Goal: Complete application form: Complete application form

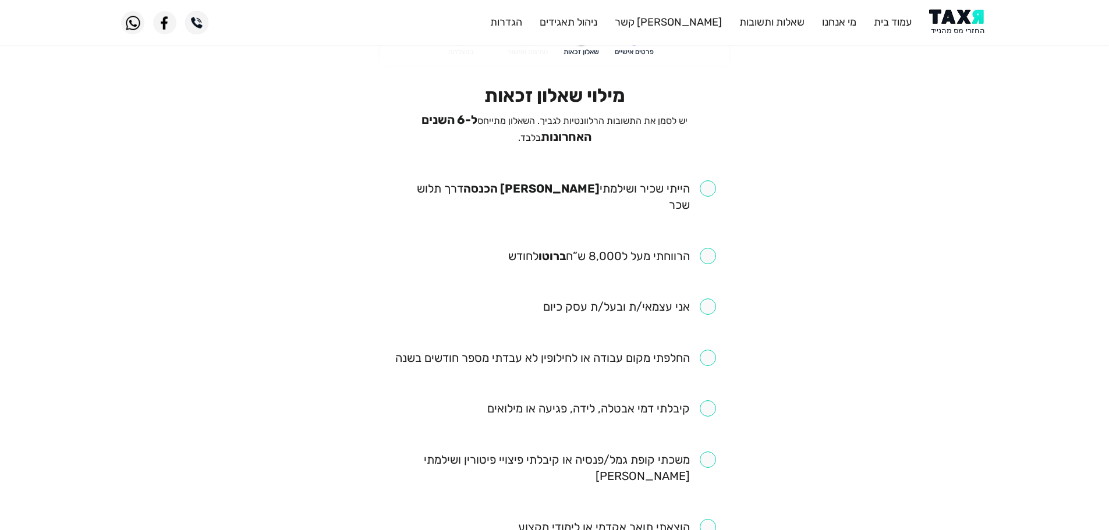
scroll to position [58, 0]
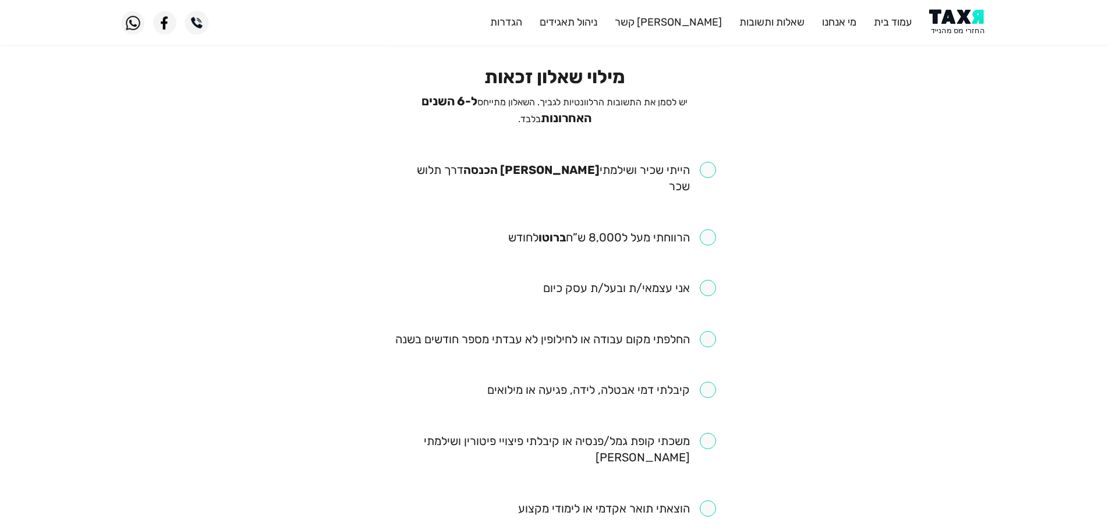
click at [711, 171] on input "checkbox" at bounding box center [555, 178] width 323 height 33
checkbox input "true"
click at [708, 229] on input "checkbox" at bounding box center [612, 237] width 208 height 16
checkbox input "true"
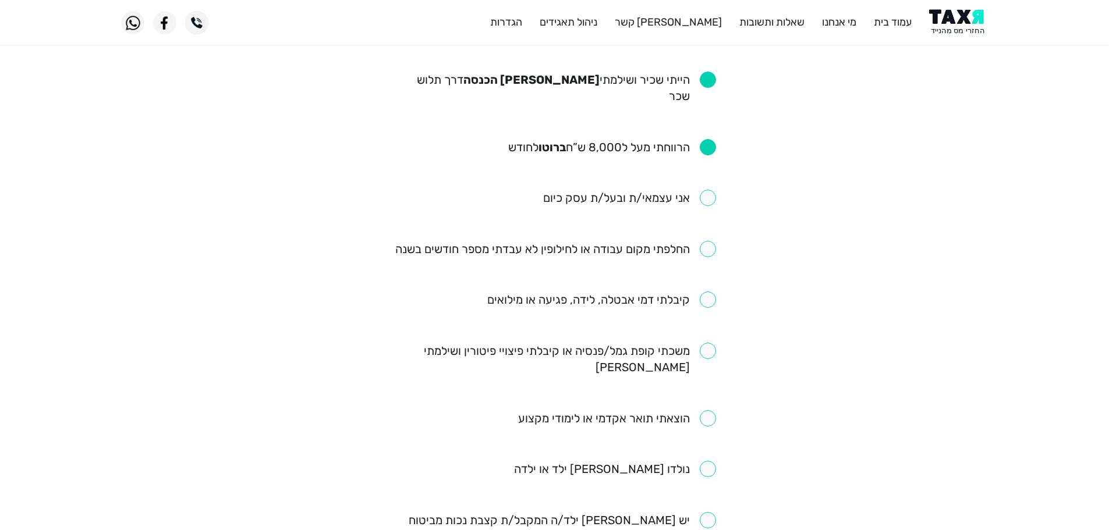
scroll to position [175, 0]
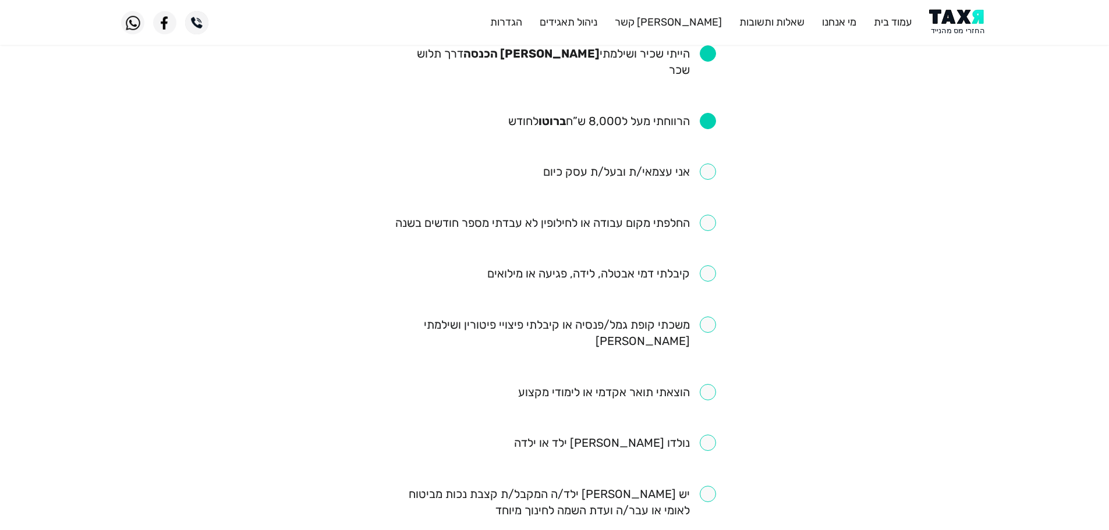
click at [710, 215] on input "checkbox" at bounding box center [555, 223] width 321 height 16
checkbox input "true"
click at [712, 317] on input "checkbox" at bounding box center [555, 333] width 323 height 33
checkbox input "true"
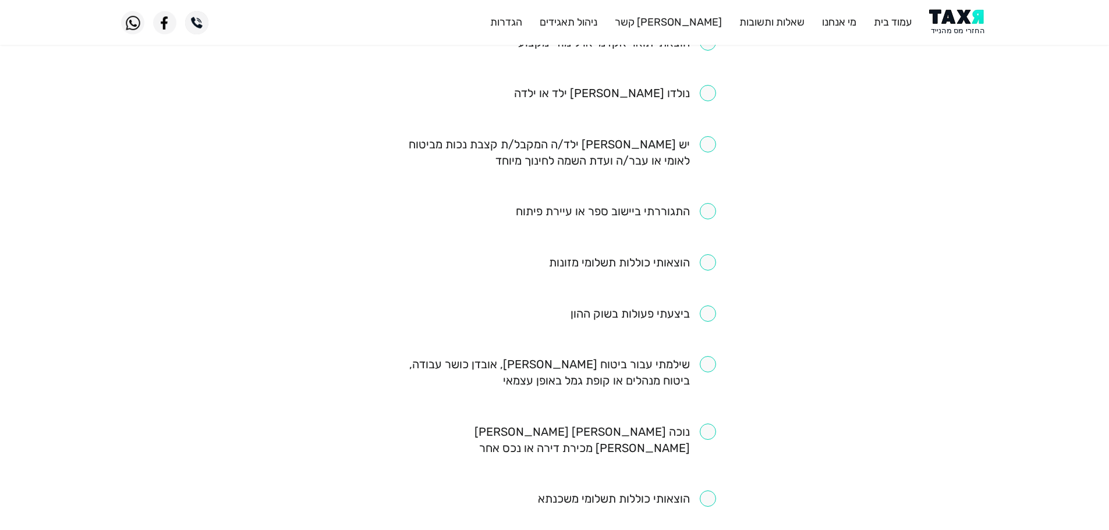
scroll to position [524, 0]
click at [703, 357] on input "checkbox" at bounding box center [555, 373] width 323 height 33
checkbox input "true"
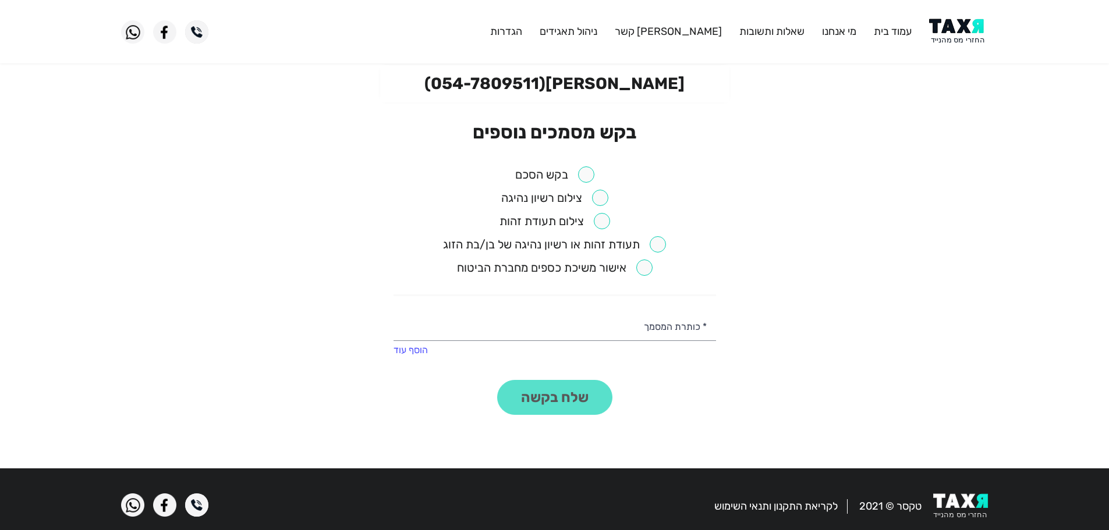
click at [584, 174] on input "checkbox" at bounding box center [554, 174] width 79 height 16
click at [582, 406] on button "שלח בקשה" at bounding box center [554, 397] width 115 height 35
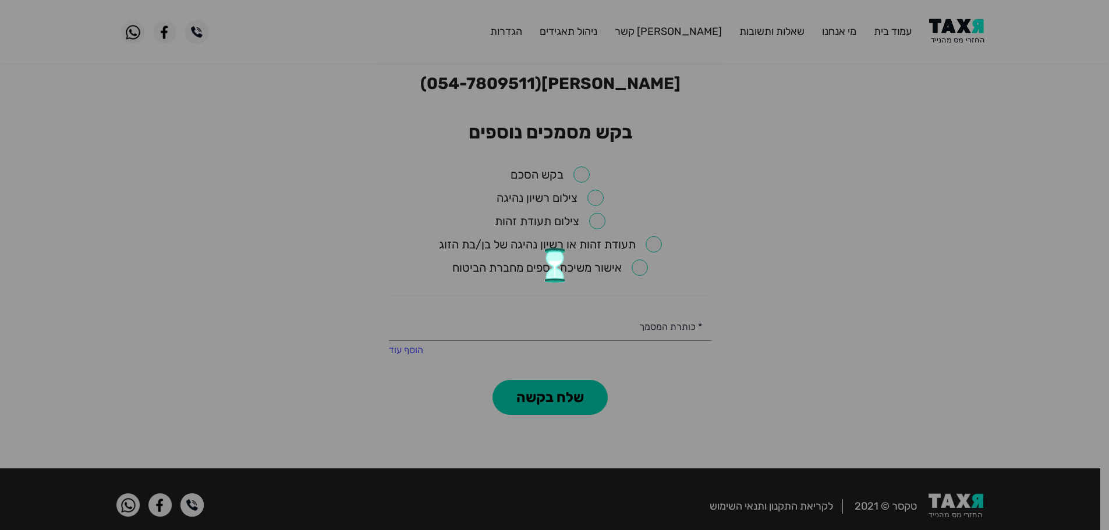
checkbox input "false"
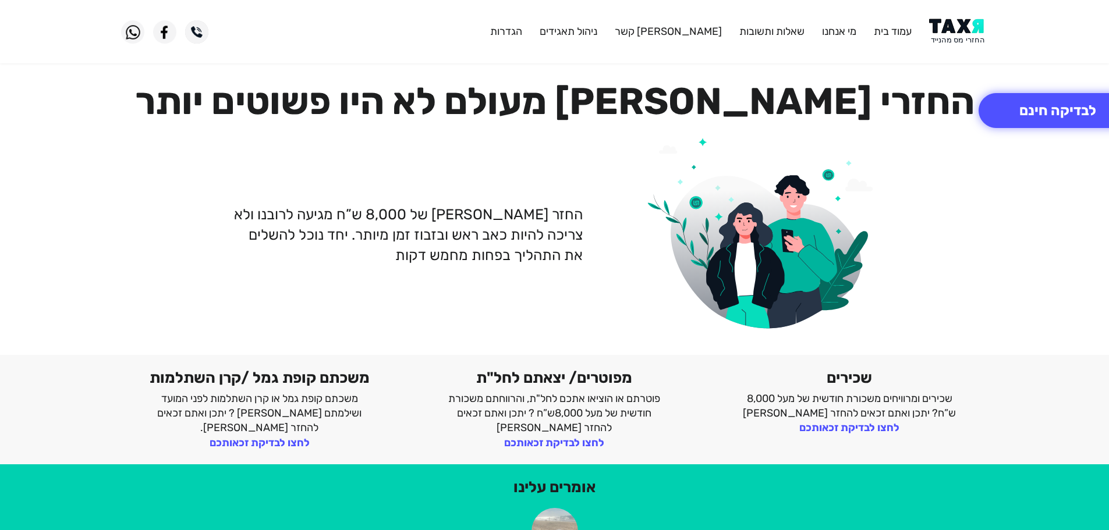
click at [970, 33] on img at bounding box center [958, 32] width 59 height 26
click at [953, 20] on img at bounding box center [958, 32] width 59 height 26
click at [944, 22] on img at bounding box center [958, 32] width 59 height 26
click at [949, 5] on header "עמוד בית מי אנחנו שאלות ותשובות [PERSON_NAME] קשר ניהול תאגידים הגדרות" at bounding box center [554, 31] width 1109 height 63
click at [951, 17] on header "עמוד בית מי אנחנו שאלות ותשובות [PERSON_NAME] קשר ניהול תאגידים הגדרות" at bounding box center [554, 31] width 1109 height 63
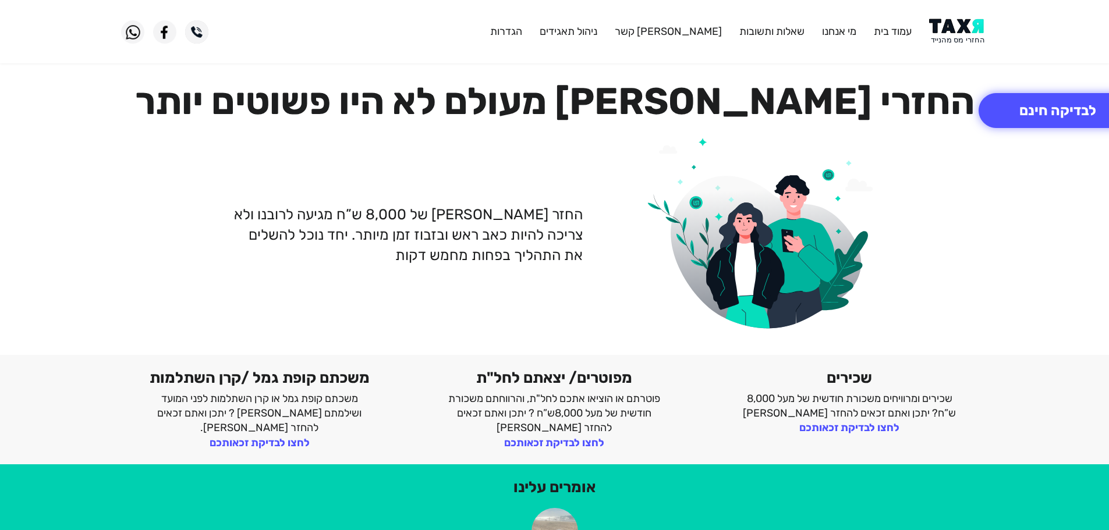
click at [950, 22] on img at bounding box center [958, 32] width 59 height 26
click at [1021, 118] on button "לבדיקה חינם" at bounding box center [1058, 110] width 158 height 35
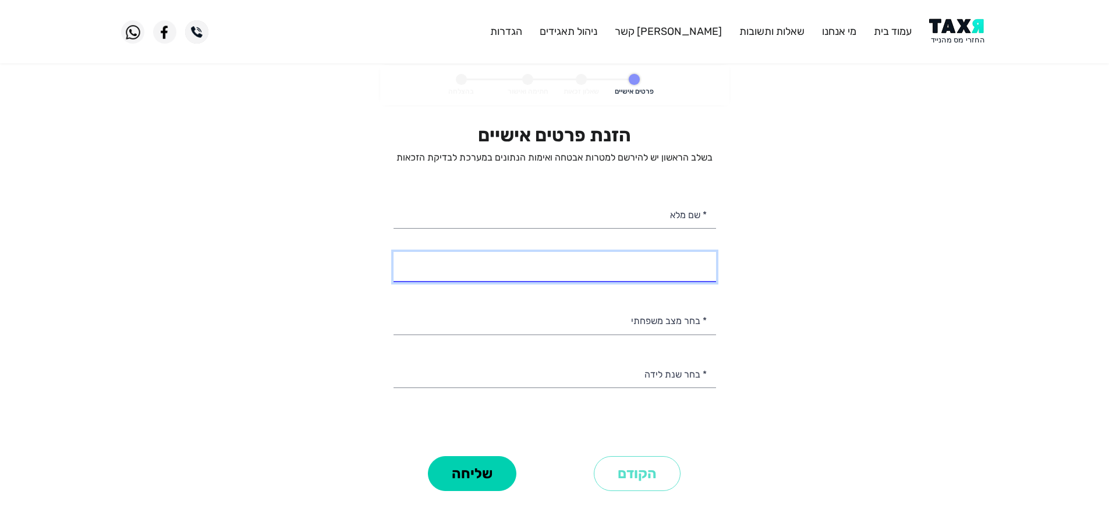
click at [681, 272] on input "* מספר טלפון" at bounding box center [555, 267] width 323 height 30
paste input "0548803680"
type input "0548803680"
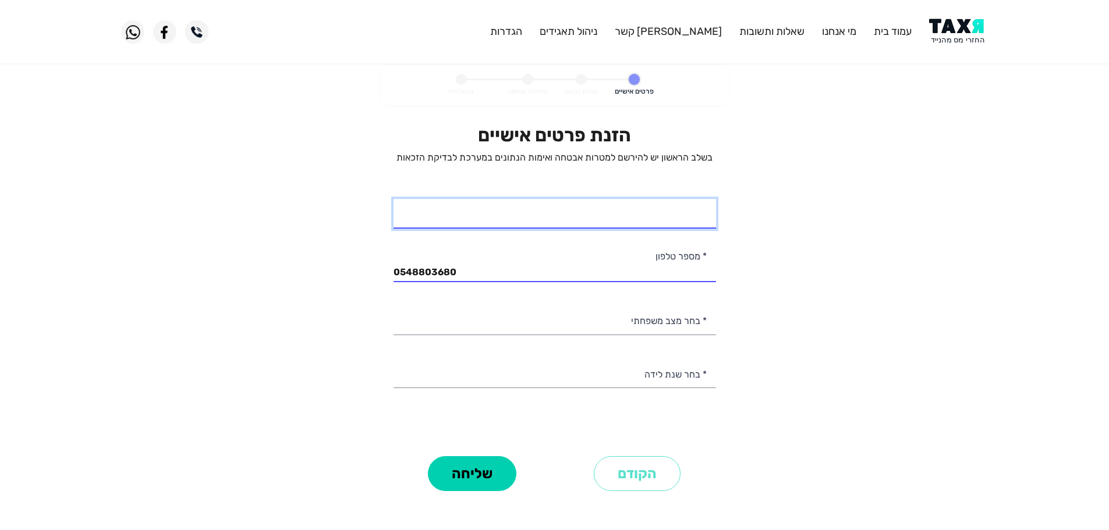
click at [636, 218] on input "* שם מלא" at bounding box center [555, 214] width 323 height 30
paste input "עדן כיוף"
type input "עדן כיוף"
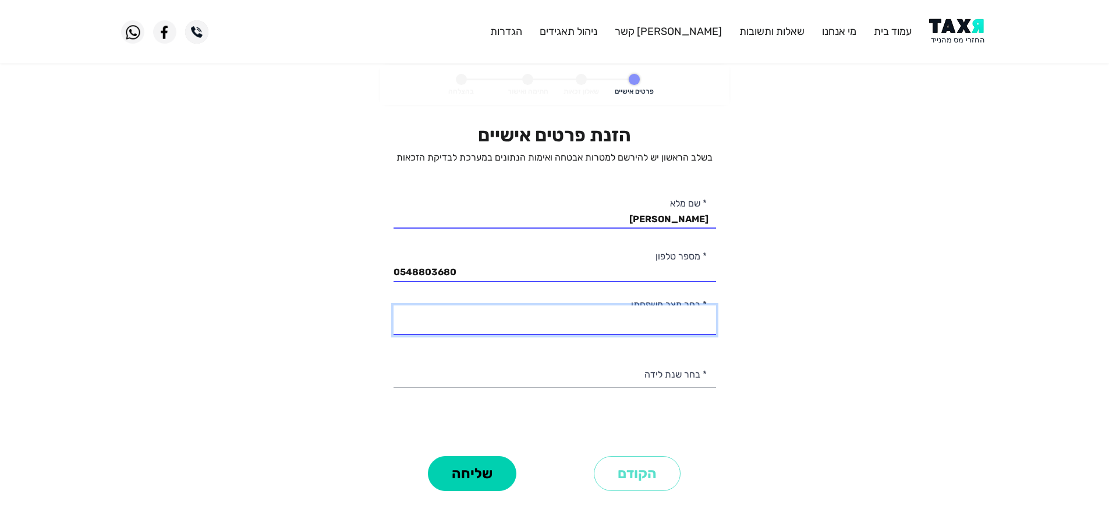
click at [656, 325] on select "רווק/ה נשוי/אה גרוש/ה אלמן/נה" at bounding box center [555, 321] width 323 height 30
select select "1: Single"
click at [394, 306] on select "רווק/ה נשוי/אה גרוש/ה אלמן/נה" at bounding box center [555, 321] width 323 height 30
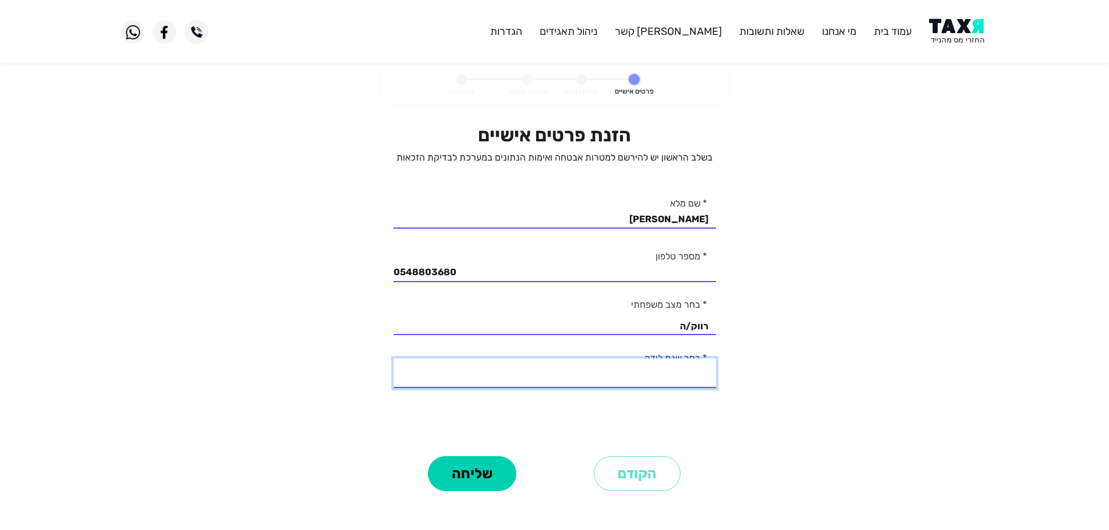
click at [678, 381] on select "2003 2002 2001 2000 1999 1998 1997 1996 1995 1994 1993 1992 1991 1990 1989 1988…" at bounding box center [555, 374] width 323 height 30
select select "5: 1999"
click at [394, 359] on select "2003 2002 2001 2000 1999 1998 1997 1996 1995 1994 1993 1992 1991 1990 1989 1988…" at bounding box center [555, 374] width 323 height 30
click at [498, 481] on button "שליחה" at bounding box center [472, 473] width 88 height 35
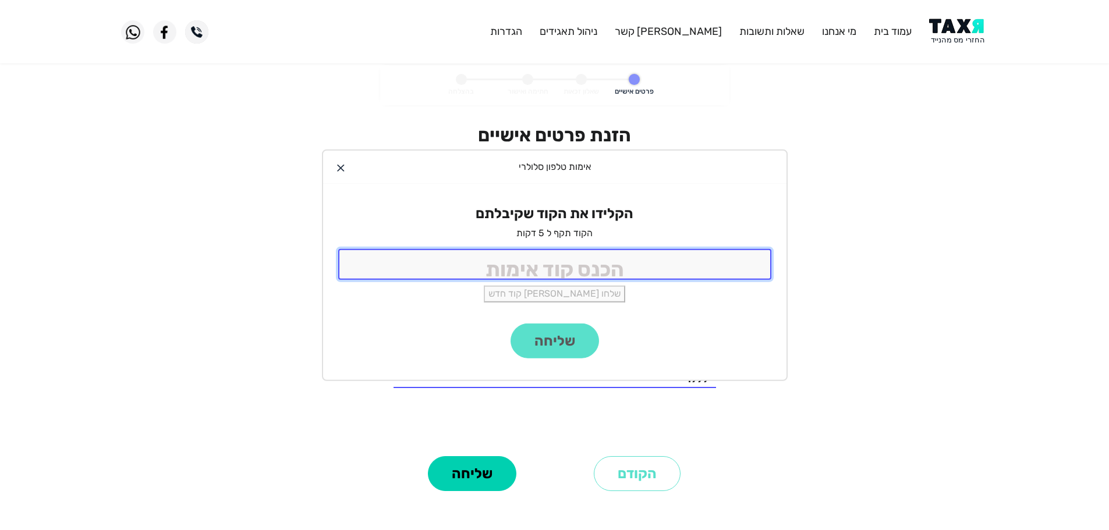
click at [615, 274] on input "tel" at bounding box center [554, 264] width 433 height 31
type input "9988"
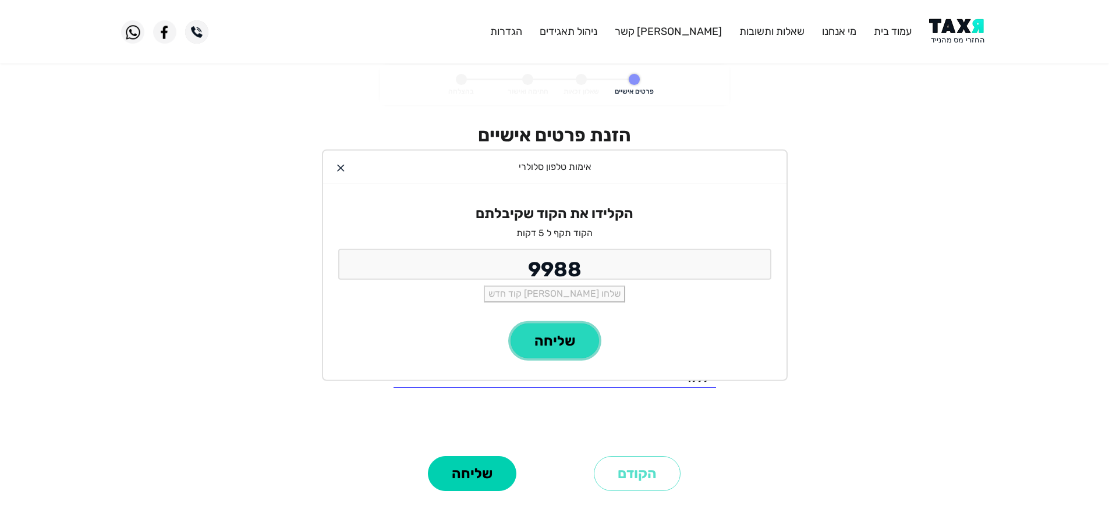
click at [543, 349] on button "שליחה" at bounding box center [555, 341] width 88 height 35
